Goal: Task Accomplishment & Management: Manage account settings

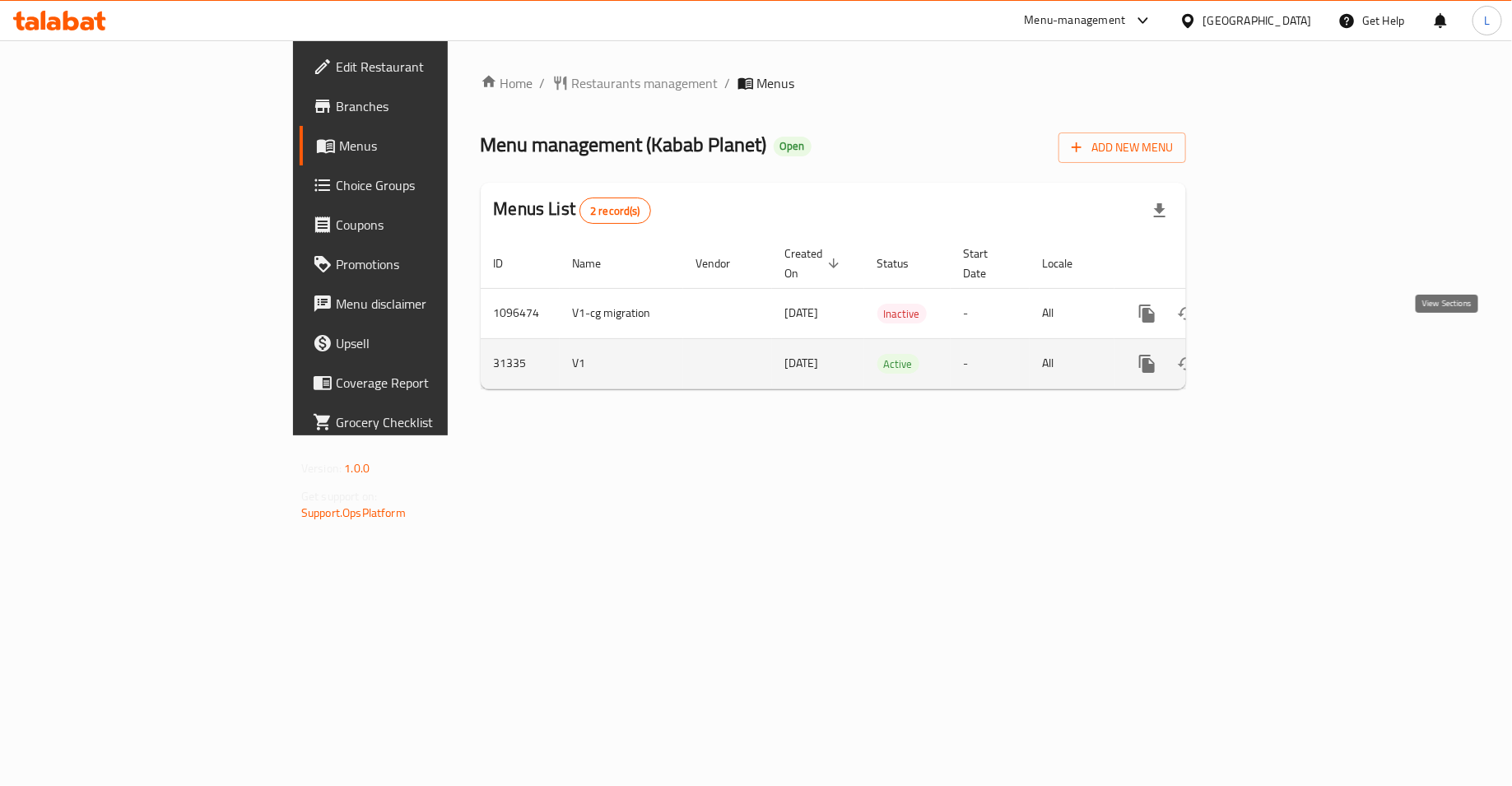
click at [1273, 356] on icon "enhanced table" at bounding box center [1265, 363] width 14 height 14
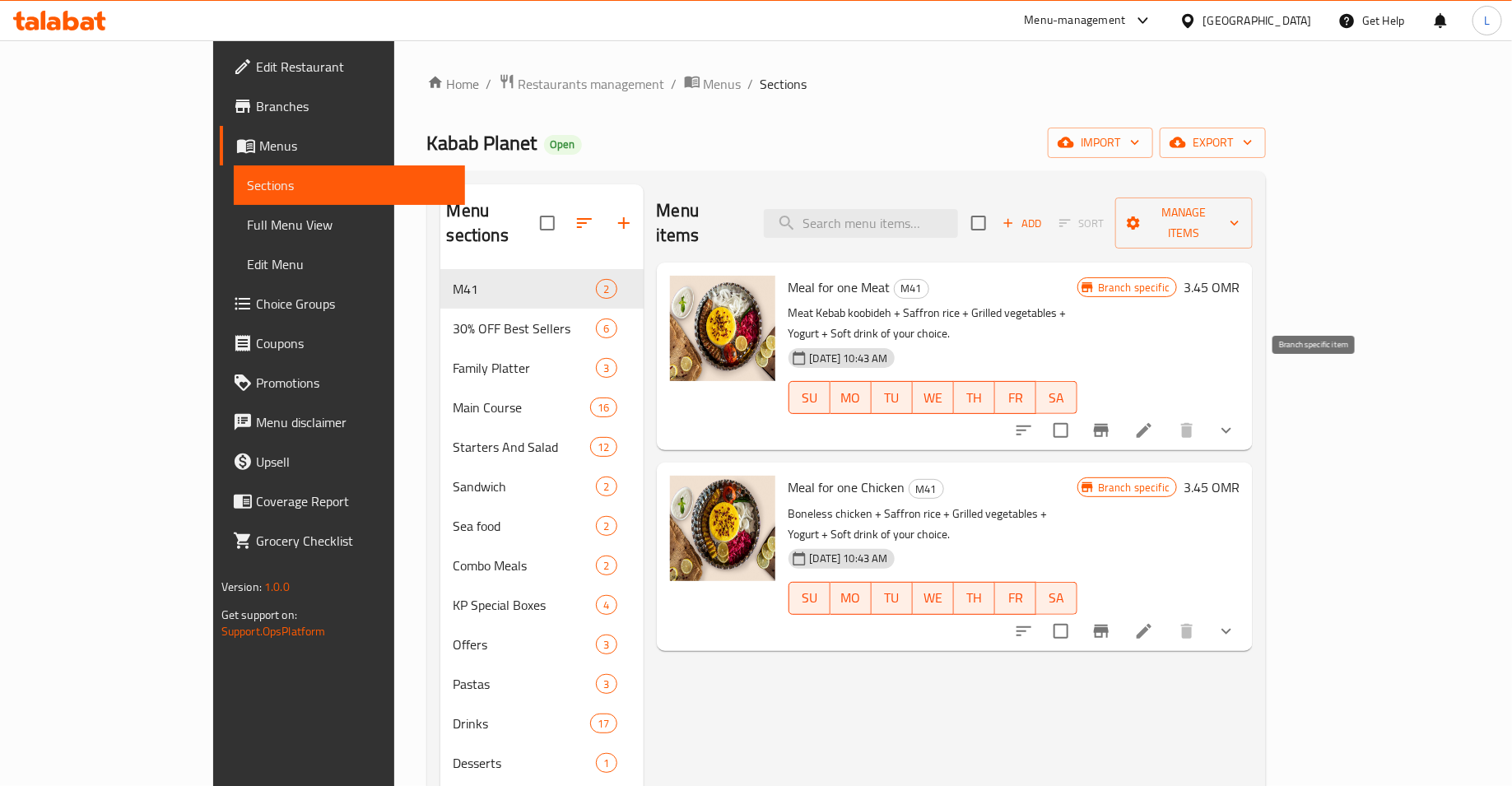
click at [1121, 410] on button "Branch-specific-item" at bounding box center [1101, 430] width 39 height 39
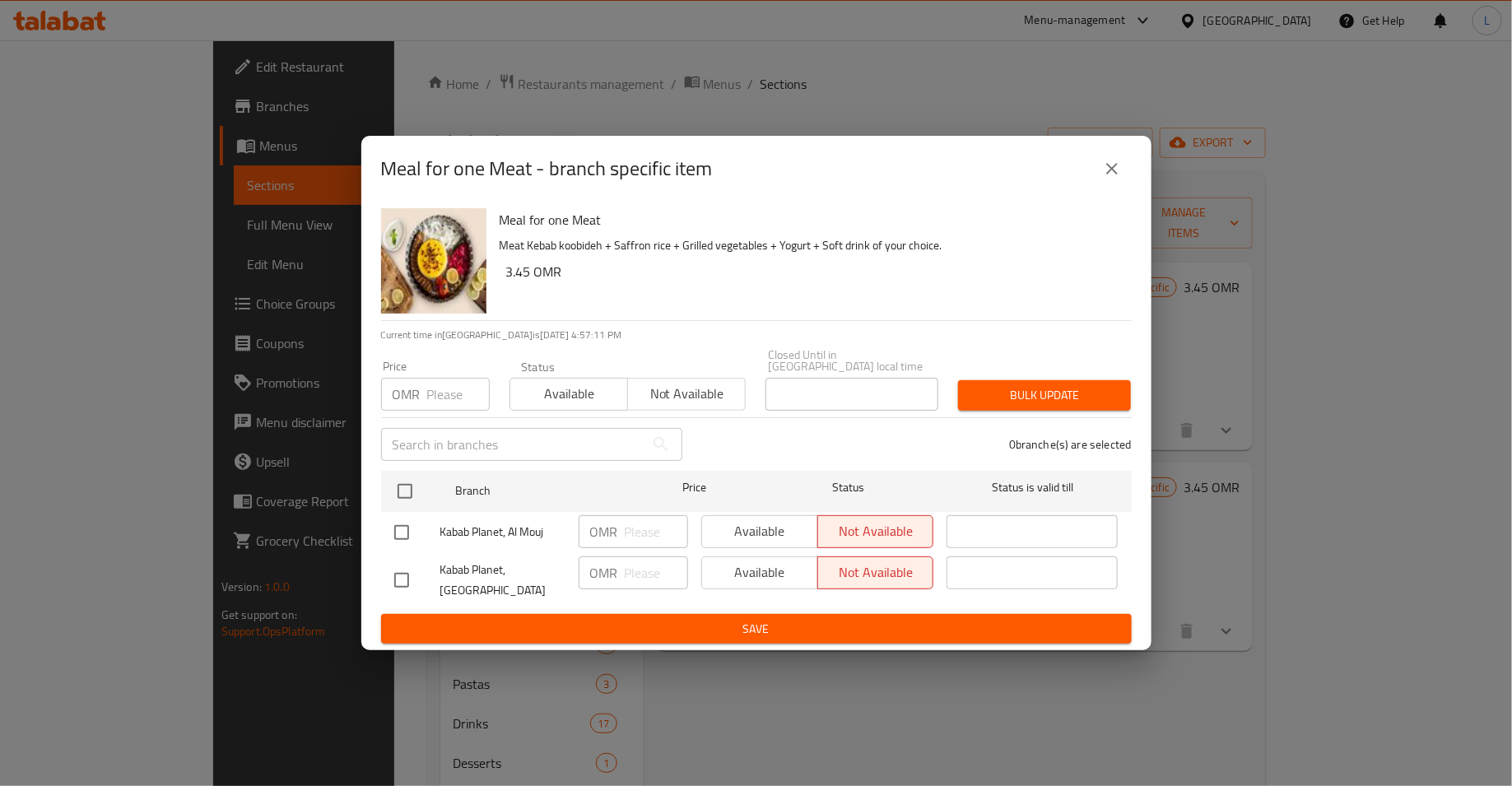
click at [533, 382] on span "Available" at bounding box center [569, 393] width 105 height 24
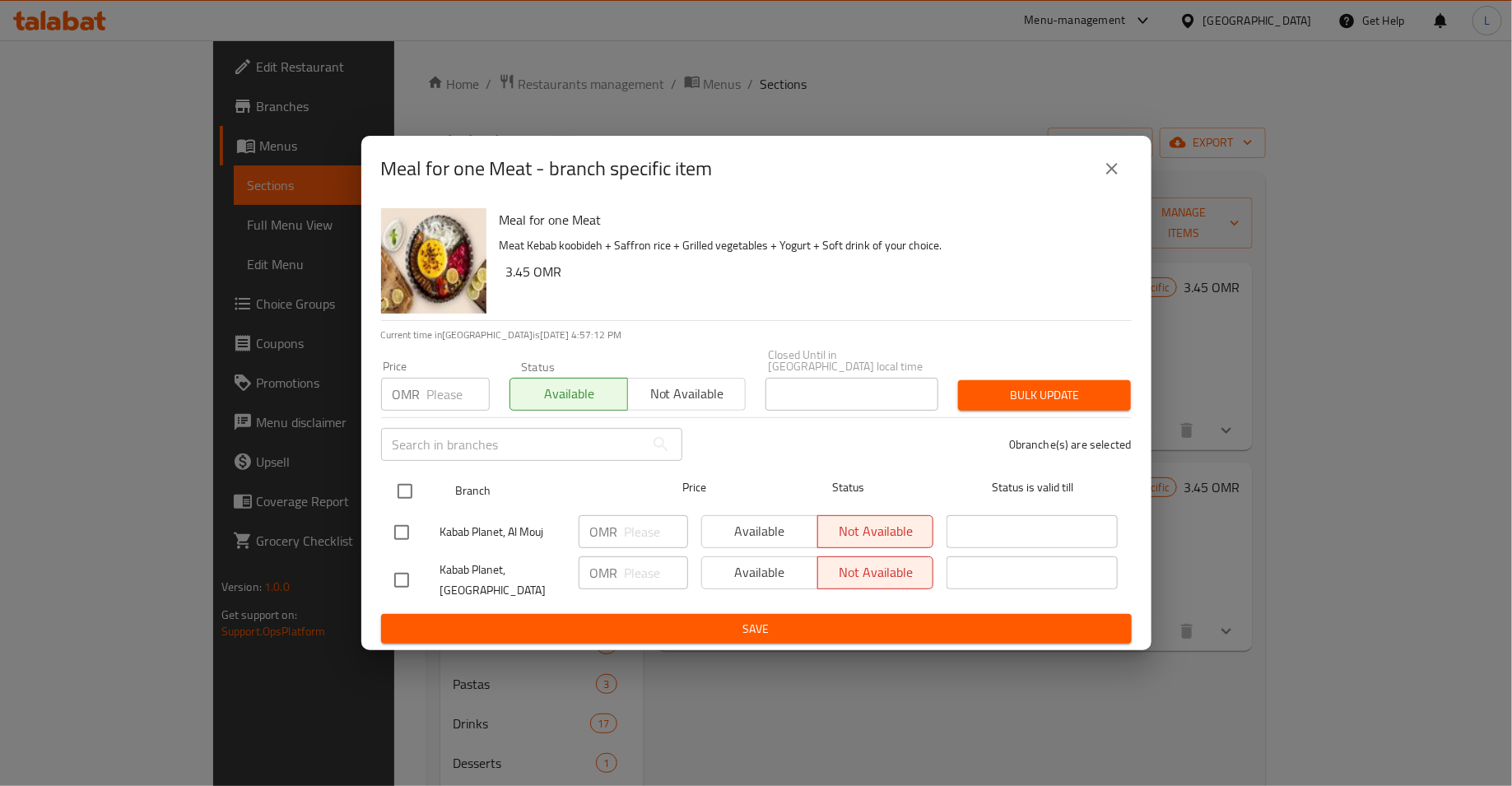
click at [396, 485] on input "checkbox" at bounding box center [405, 491] width 35 height 35
checkbox input "true"
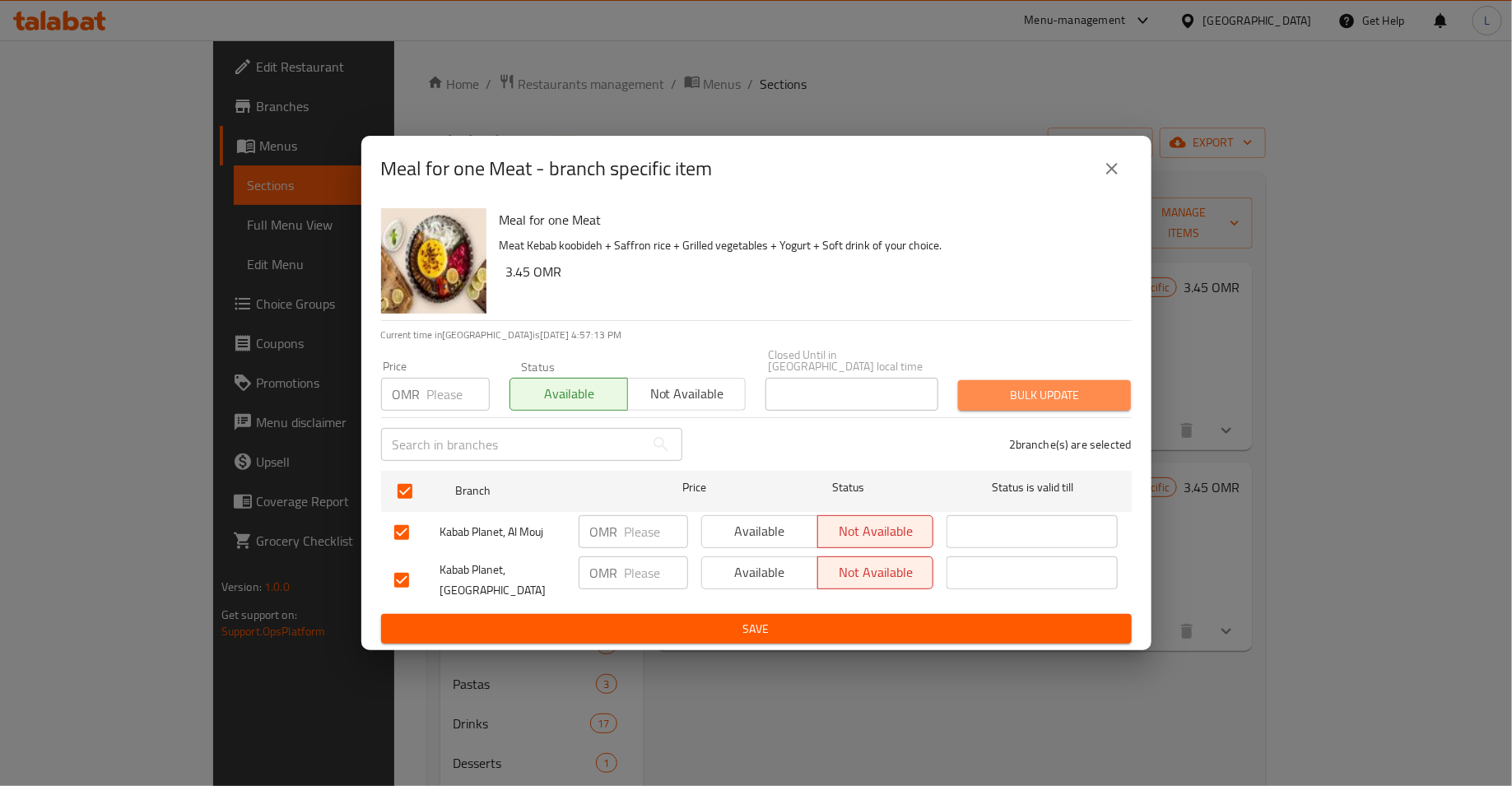
click at [1044, 390] on span "Bulk update" at bounding box center [1044, 395] width 147 height 20
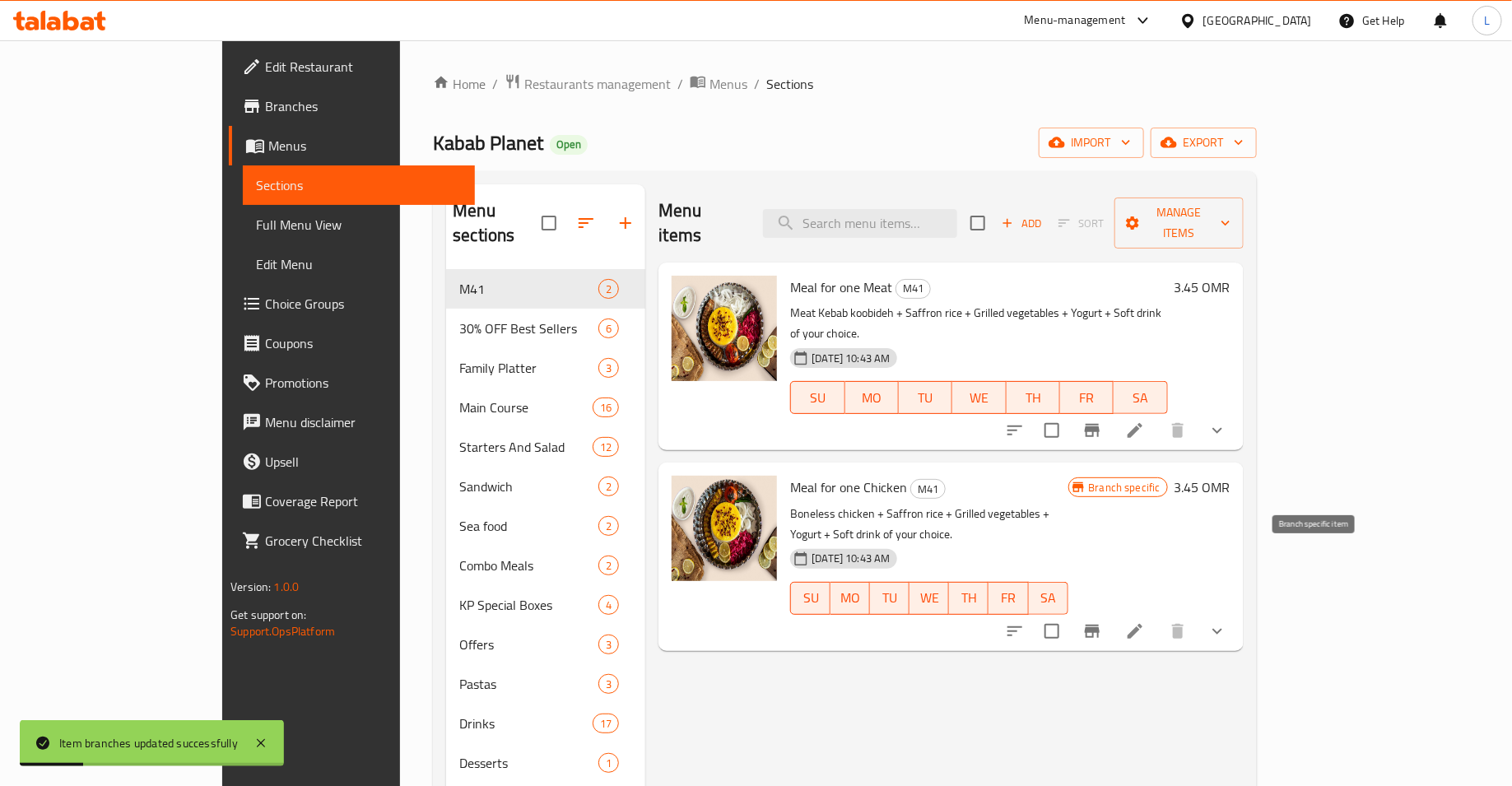
click at [1102, 621] on icon "Branch-specific-item" at bounding box center [1091, 630] width 20 height 20
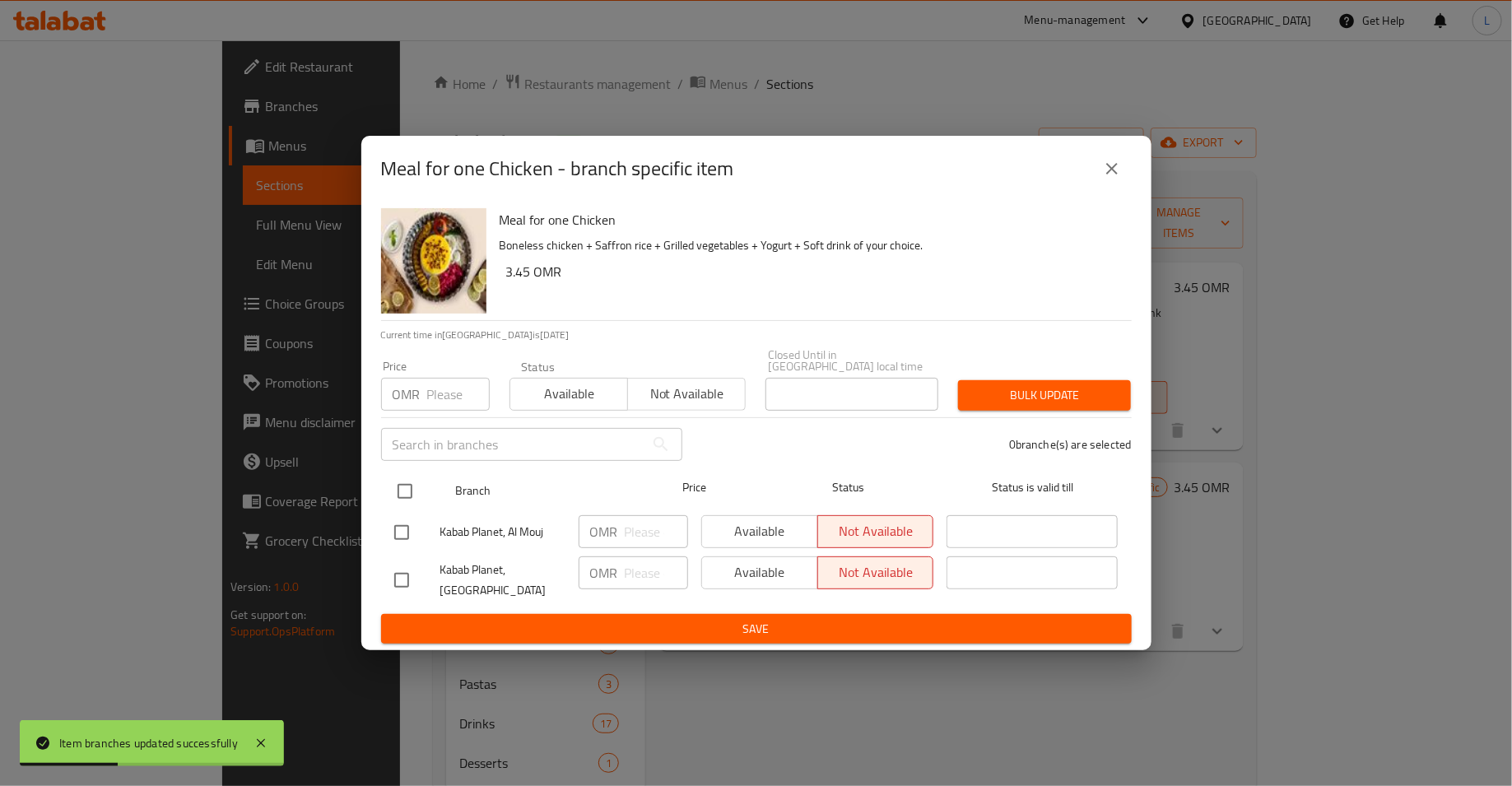
click at [394, 473] on input "checkbox" at bounding box center [405, 491] width 35 height 35
checkbox input "true"
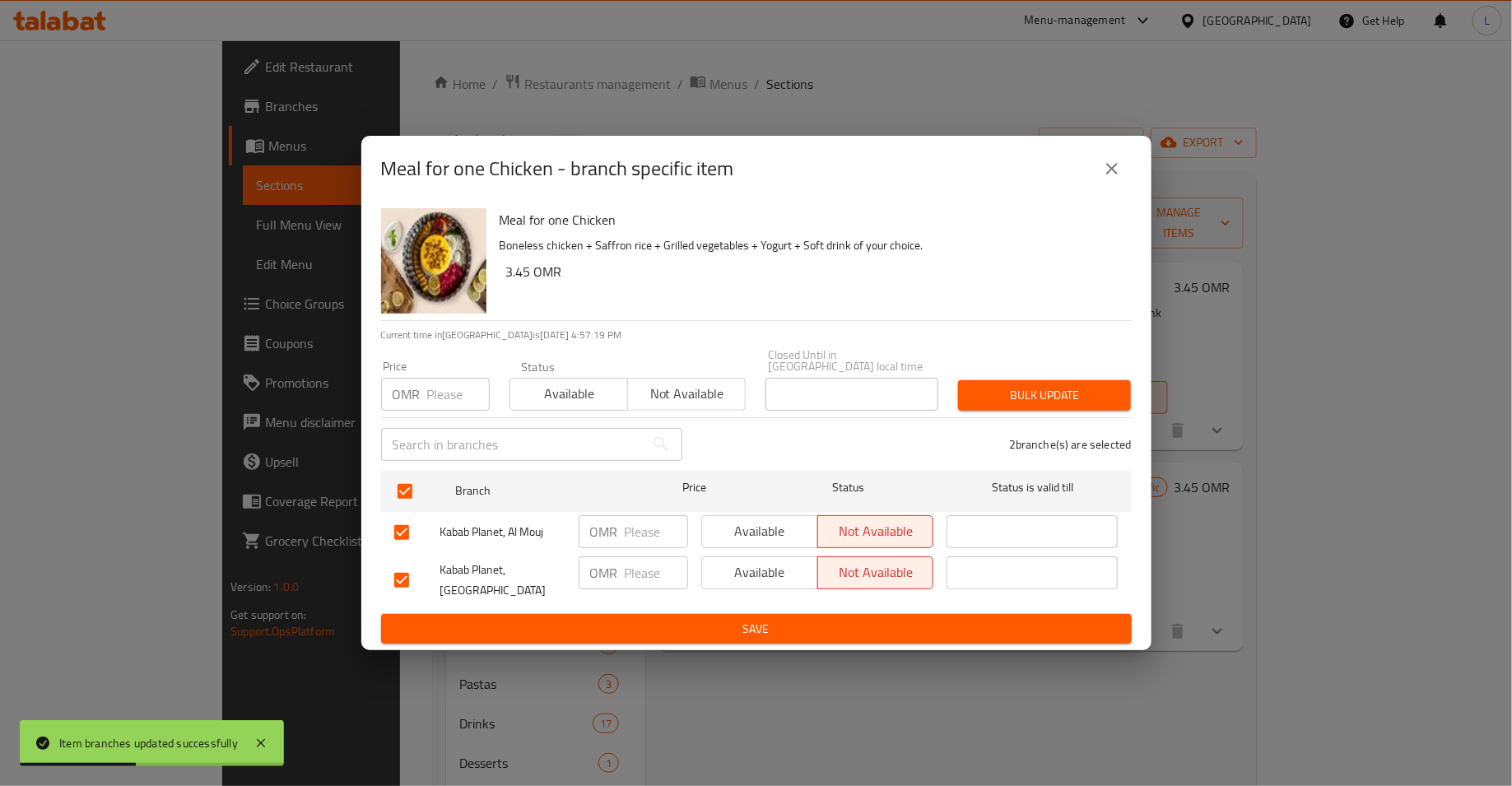
click at [988, 391] on span "Bulk update" at bounding box center [1044, 395] width 147 height 20
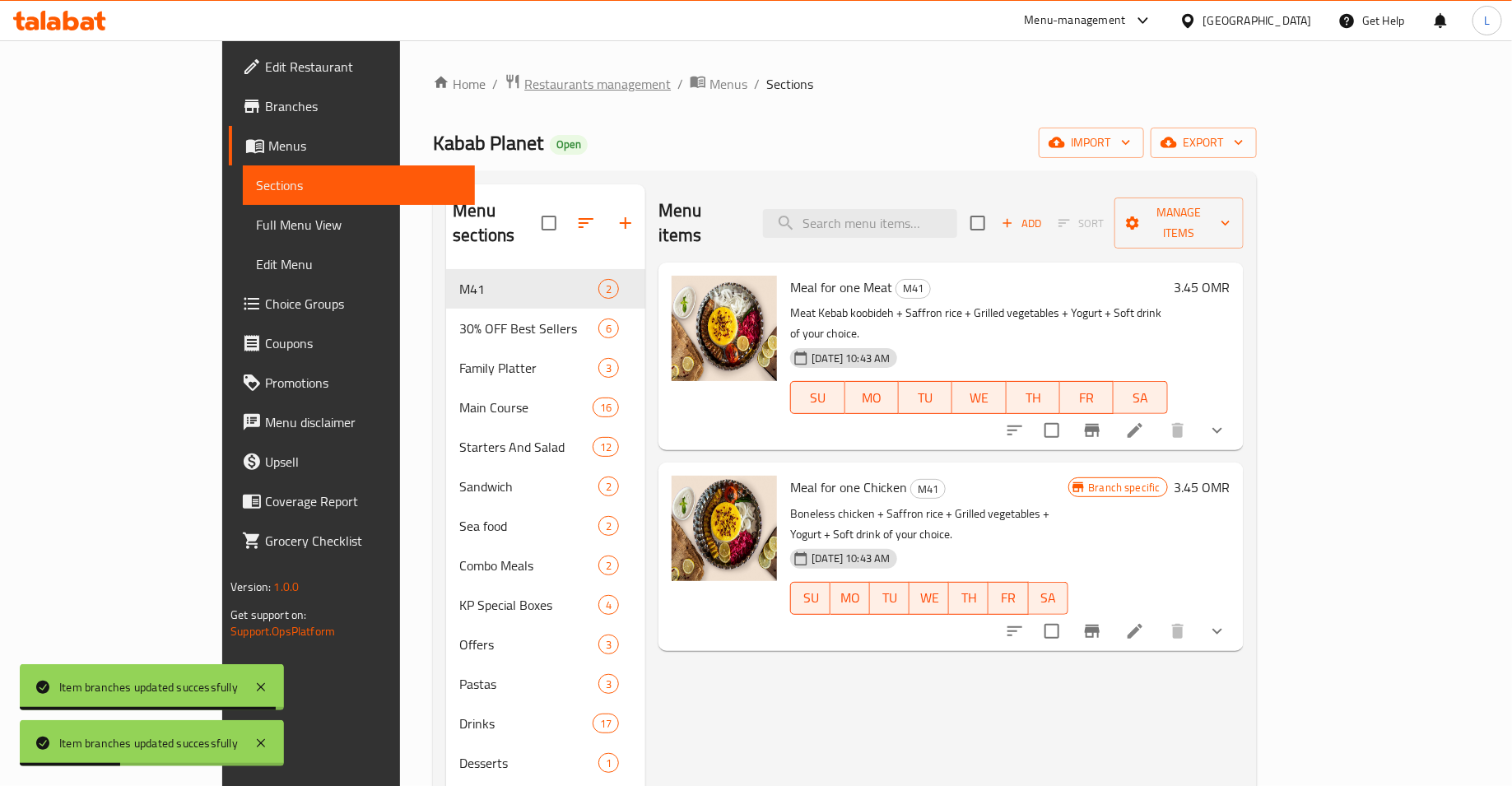
click at [524, 80] on span "Restaurants management" at bounding box center [597, 83] width 147 height 20
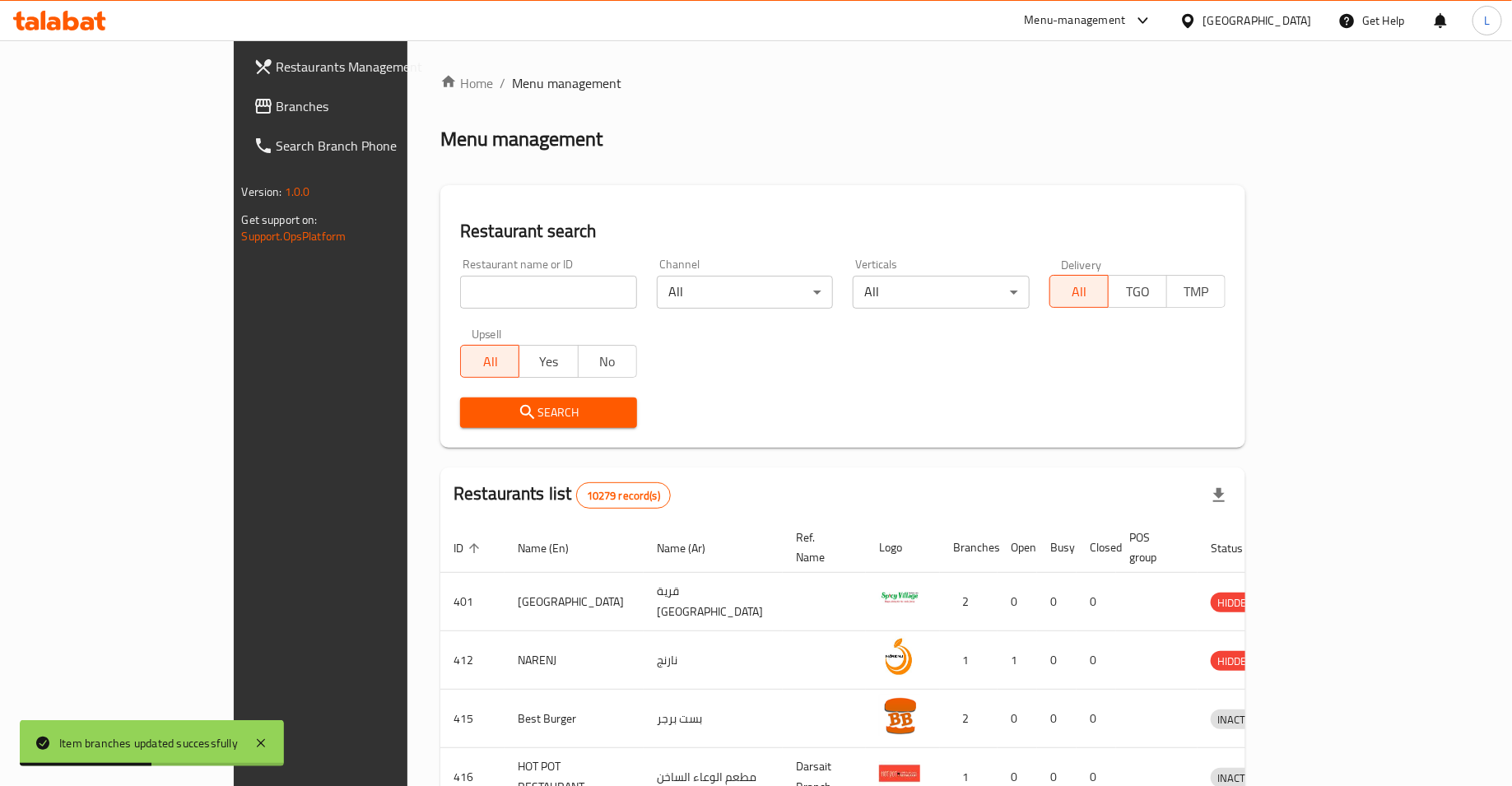
click at [471, 288] on input "search" at bounding box center [549, 292] width 177 height 33
type input "al omdah"
click button "Search" at bounding box center [549, 413] width 177 height 31
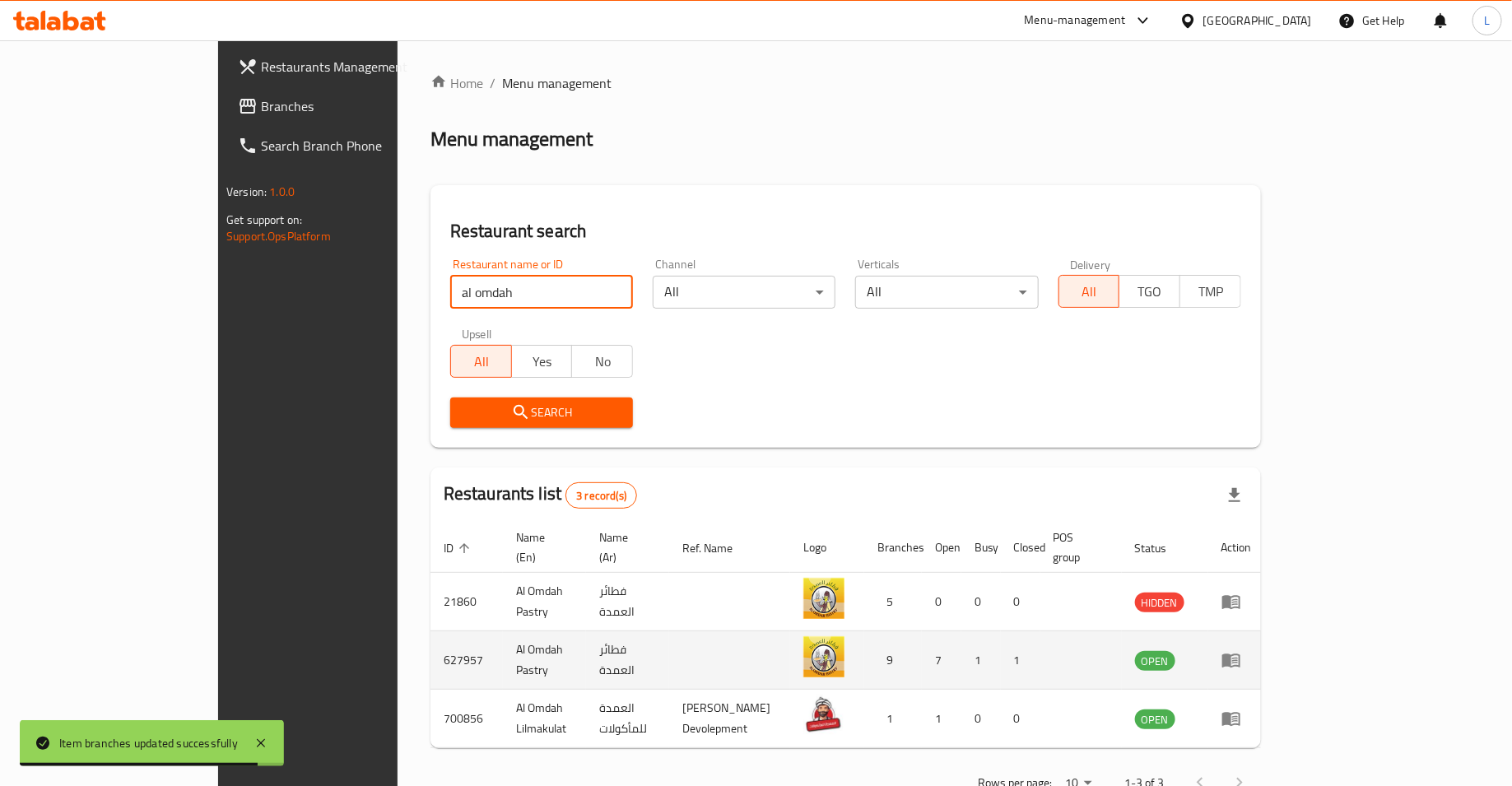
click at [1240, 654] on icon "enhanced table" at bounding box center [1231, 661] width 18 height 14
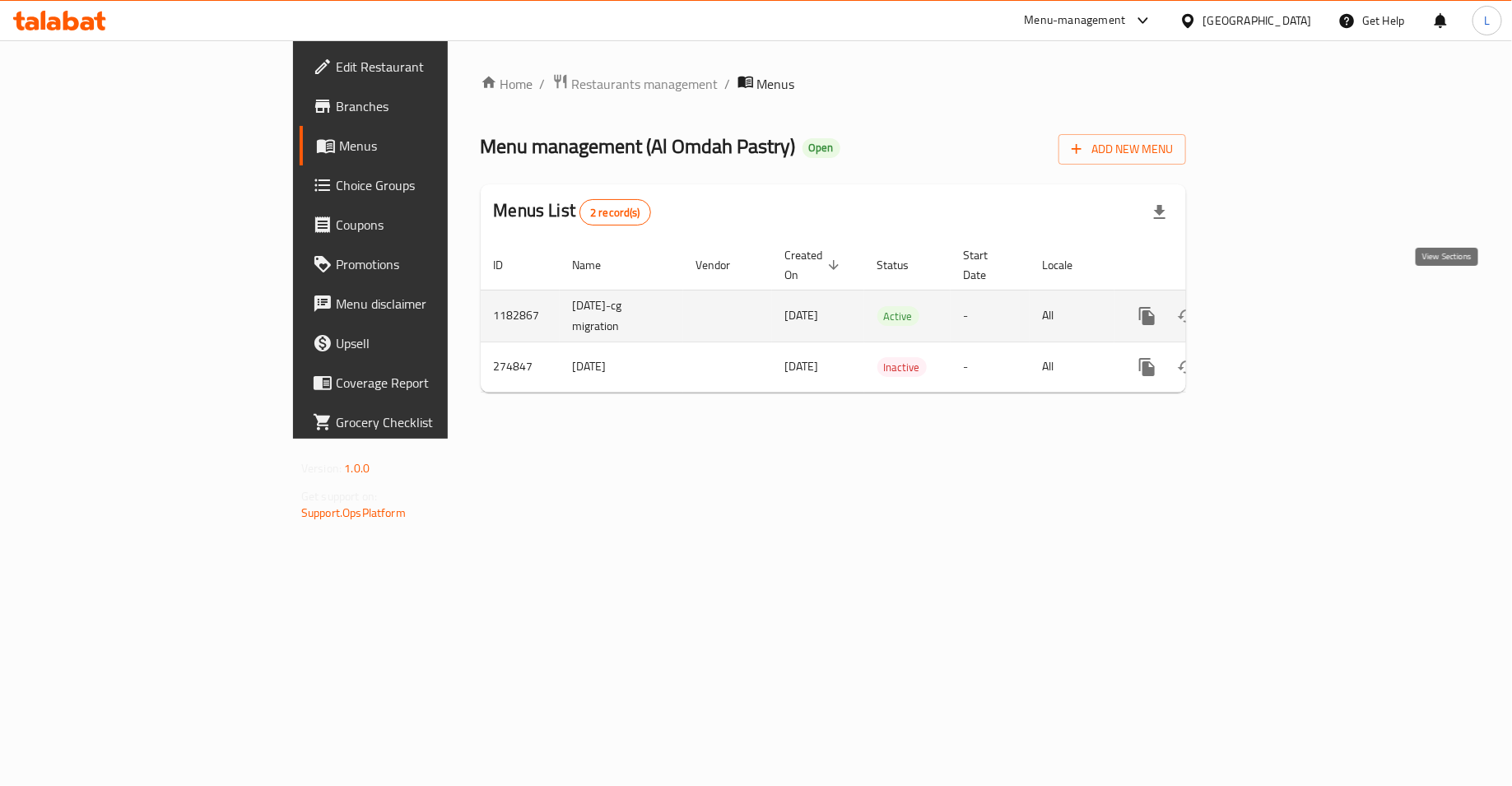
click at [1276, 306] on icon "enhanced table" at bounding box center [1265, 315] width 20 height 20
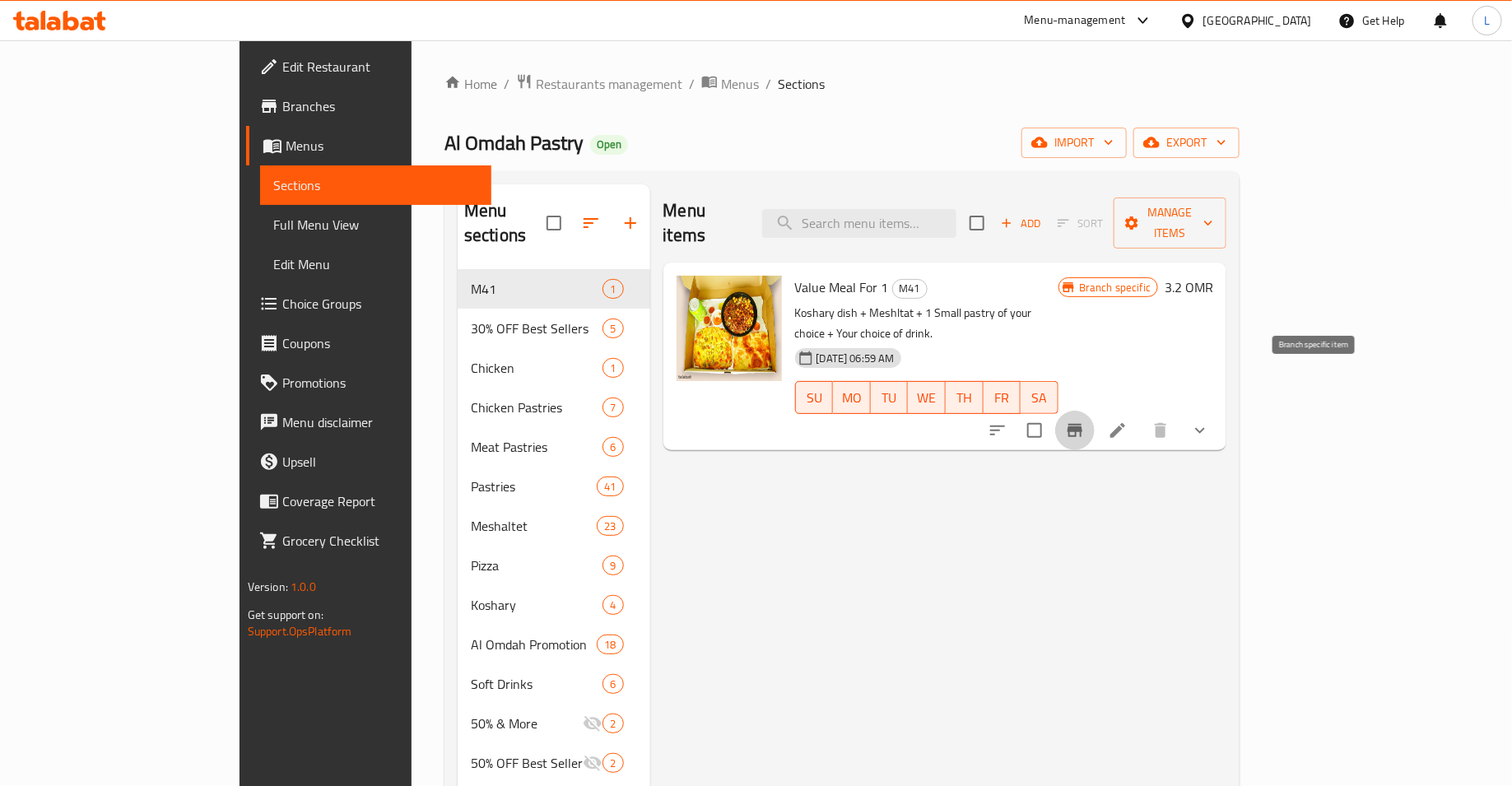
click at [1084, 421] on icon "Branch-specific-item" at bounding box center [1074, 430] width 20 height 20
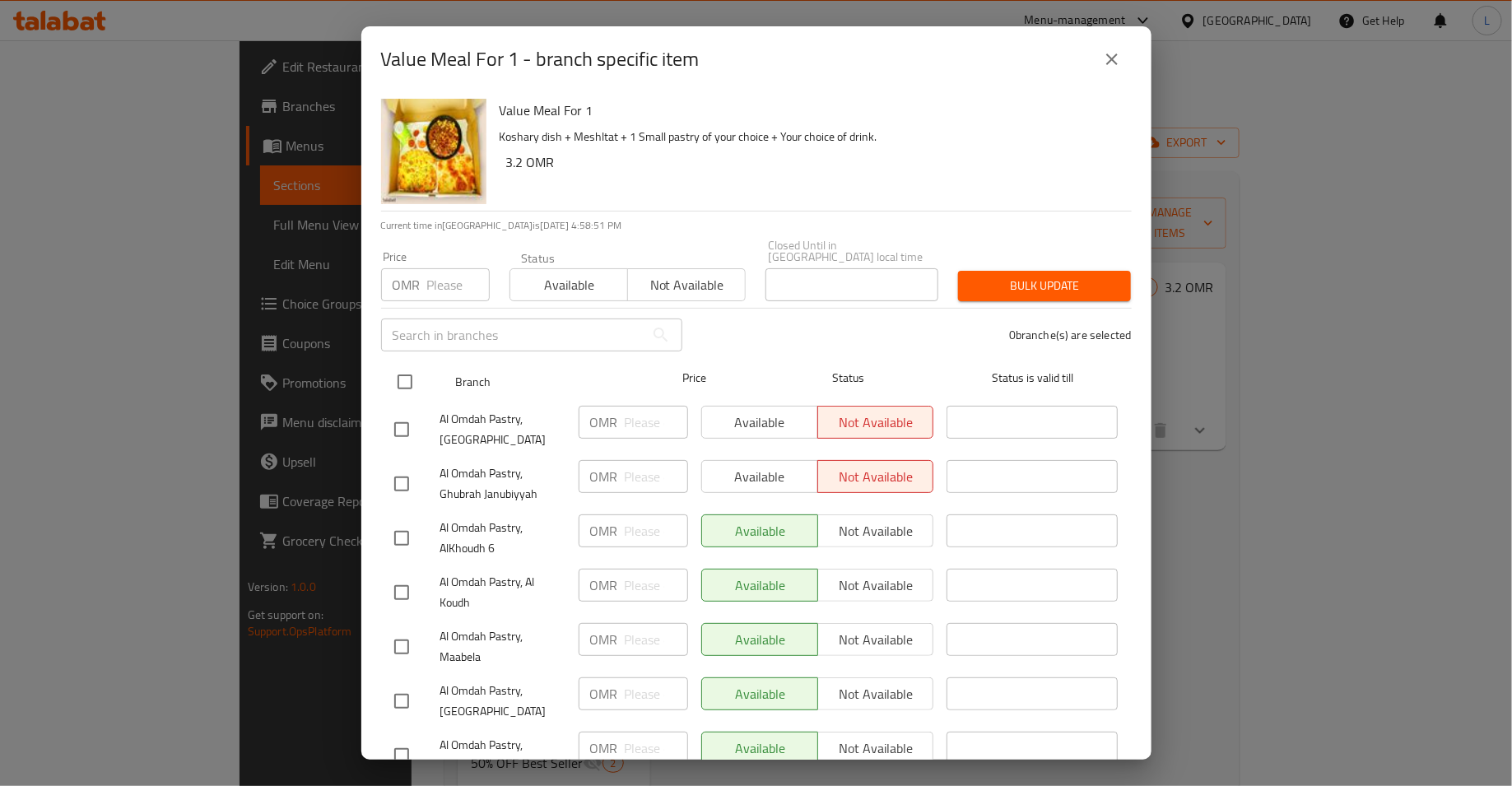
click at [401, 364] on input "checkbox" at bounding box center [405, 382] width 35 height 35
checkbox input "true"
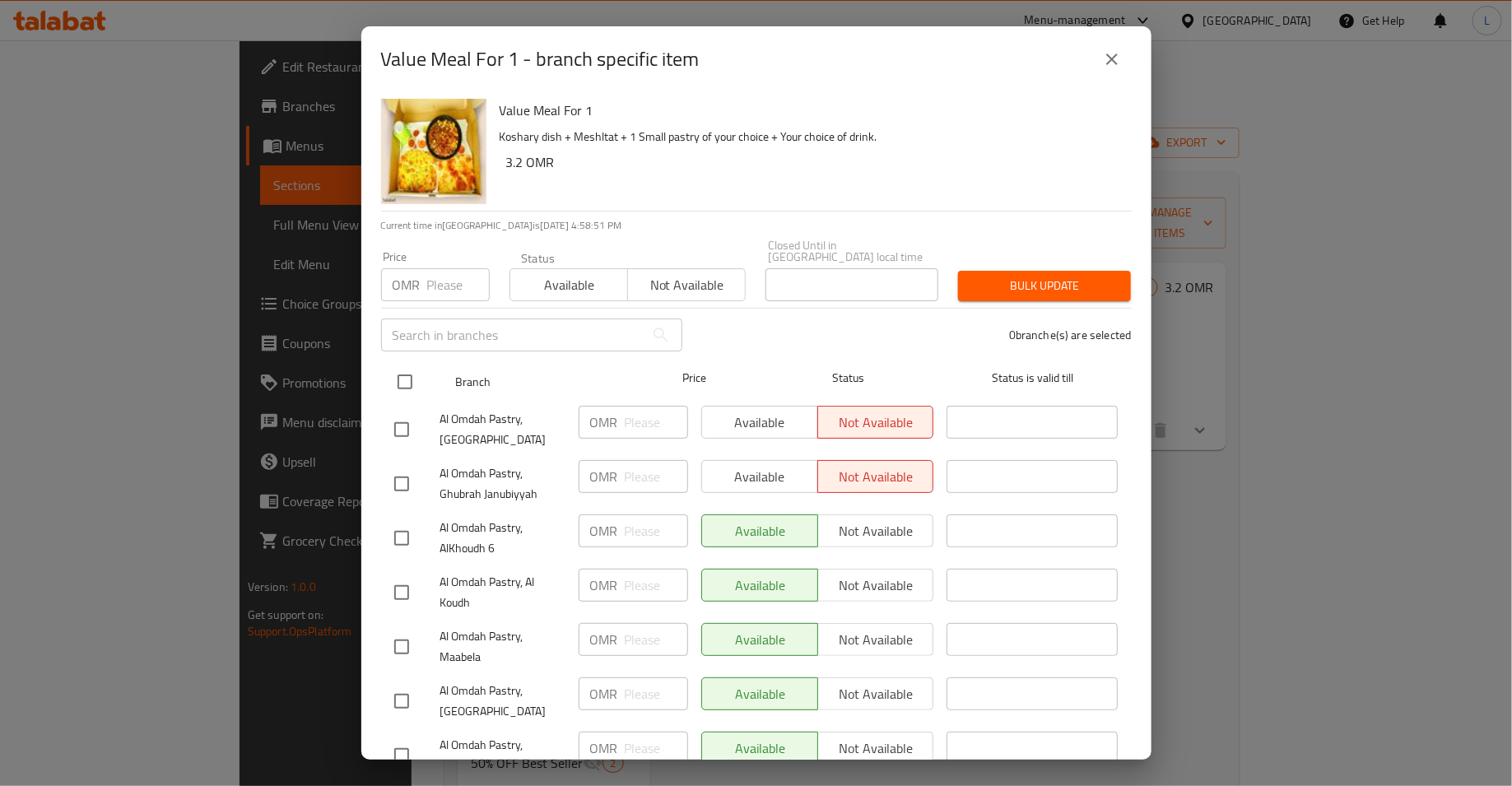
checkbox input "true"
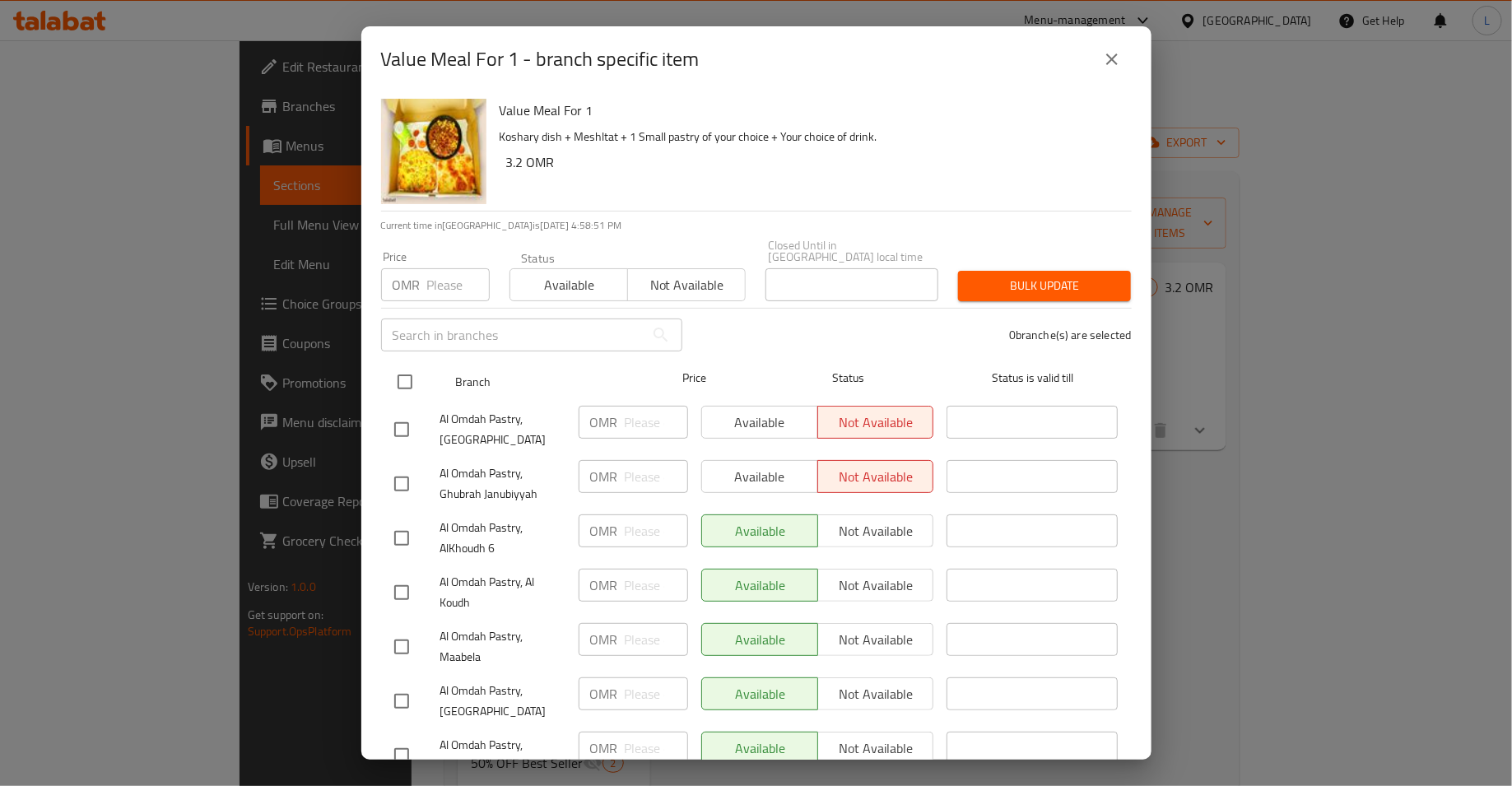
checkbox input "true"
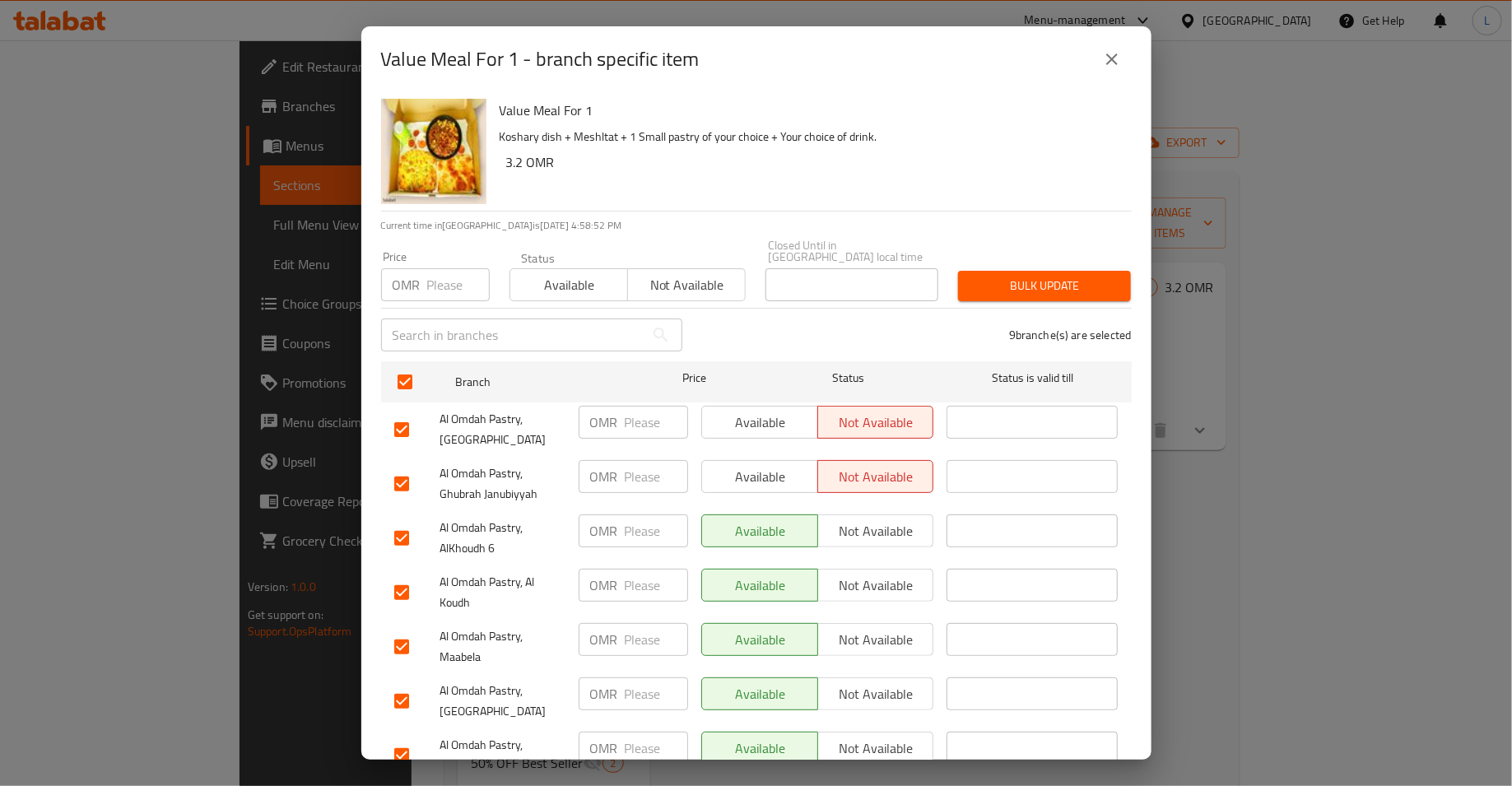
click at [571, 287] on button "Available" at bounding box center [568, 284] width 118 height 33
click at [1017, 261] on div "Bulk update" at bounding box center [1044, 285] width 193 height 50
click at [1017, 276] on span "Bulk update" at bounding box center [1044, 286] width 147 height 20
